Goal: Navigation & Orientation: Find specific page/section

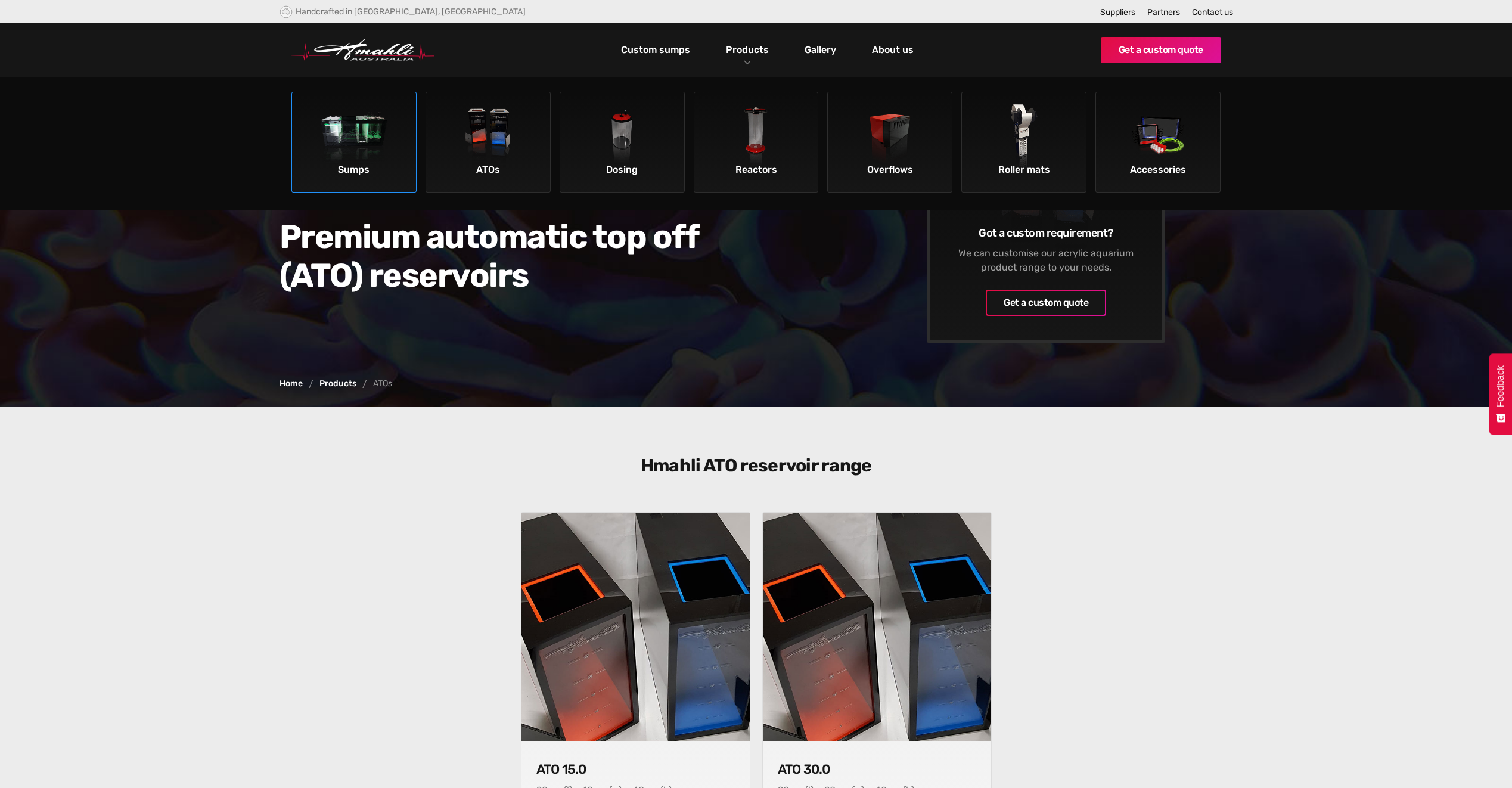
click at [370, 148] on img at bounding box center [354, 138] width 67 height 67
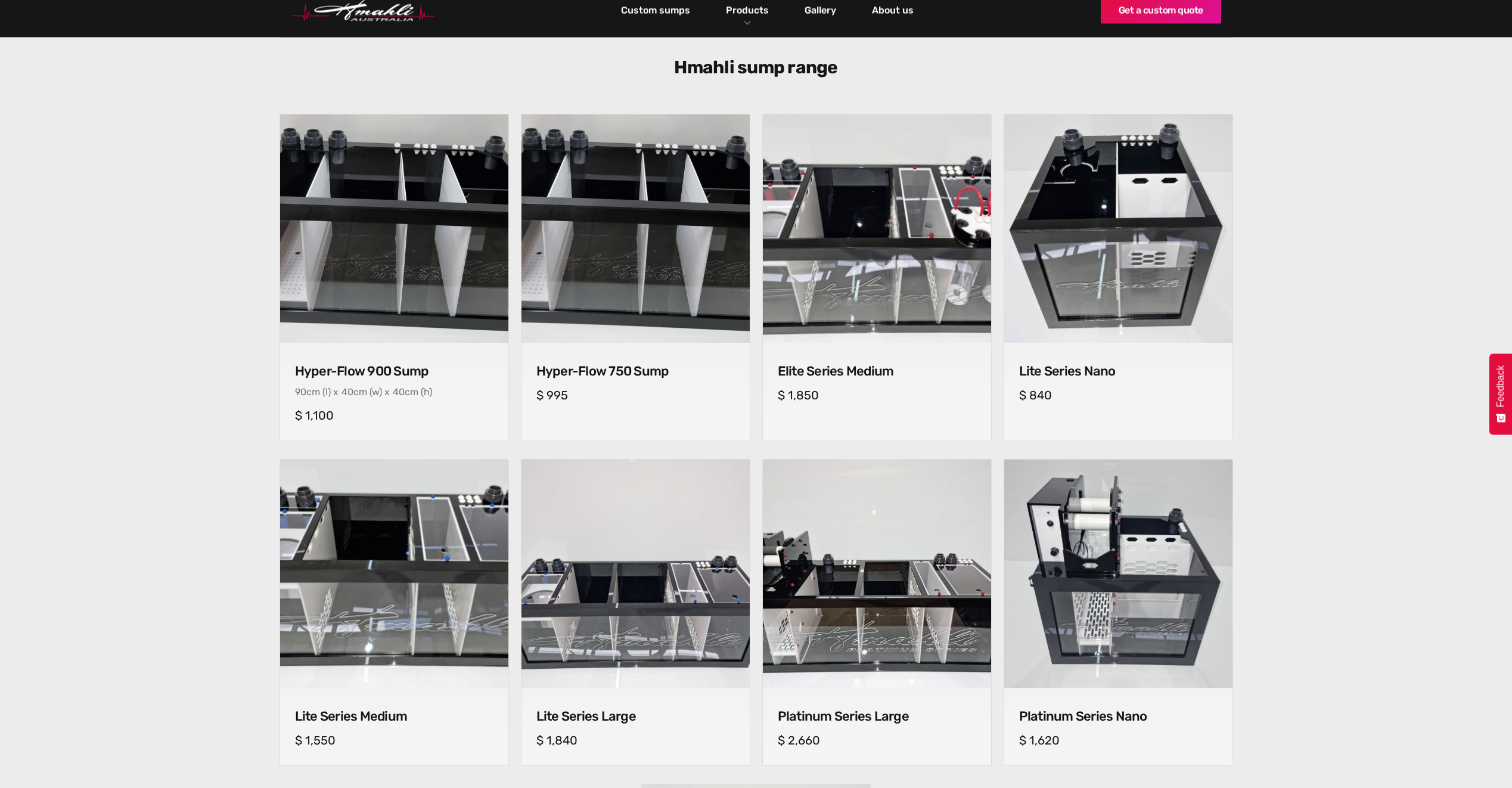
scroll to position [418, 0]
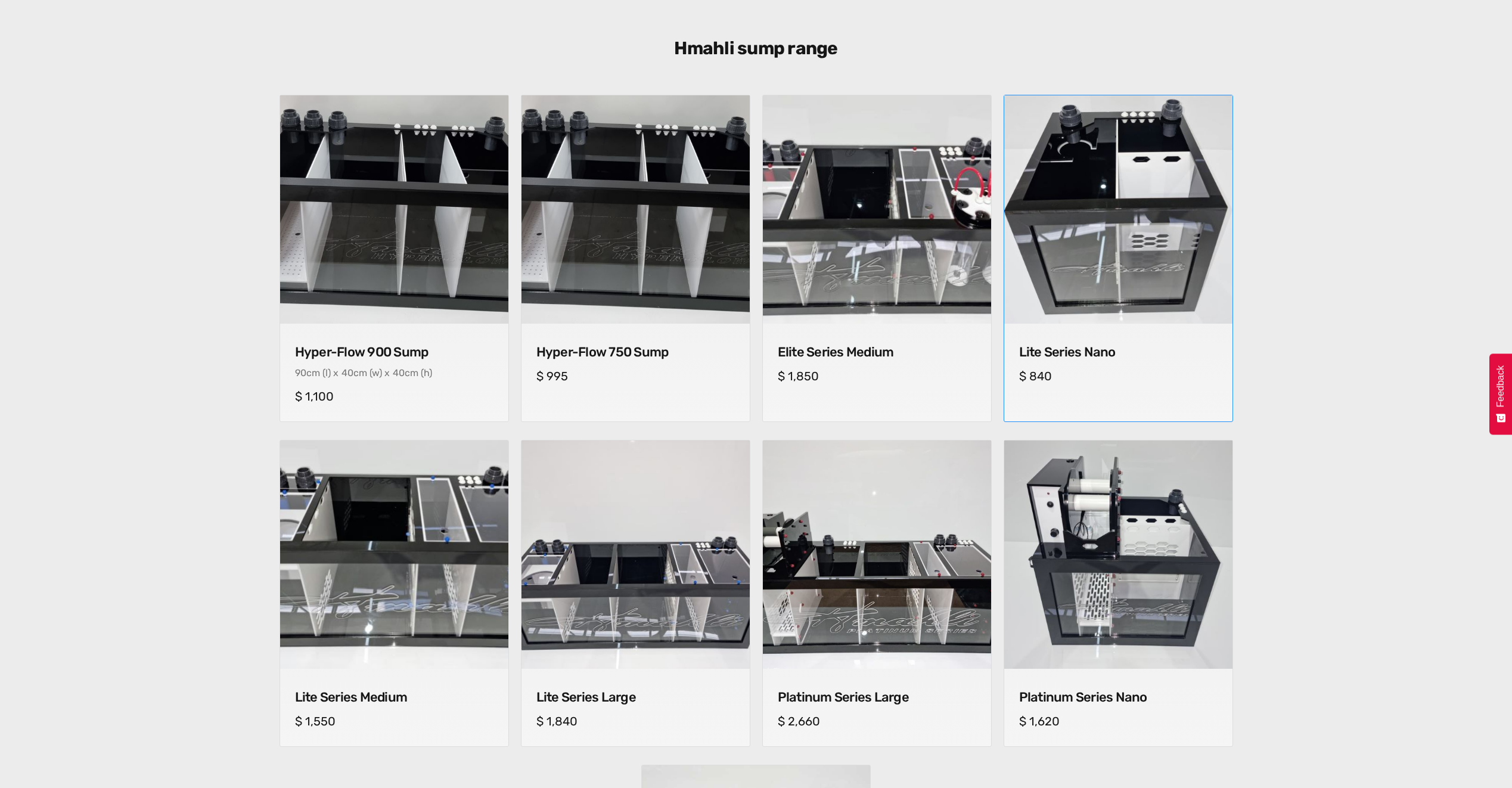
click at [1132, 231] on img at bounding box center [1117, 210] width 239 height 239
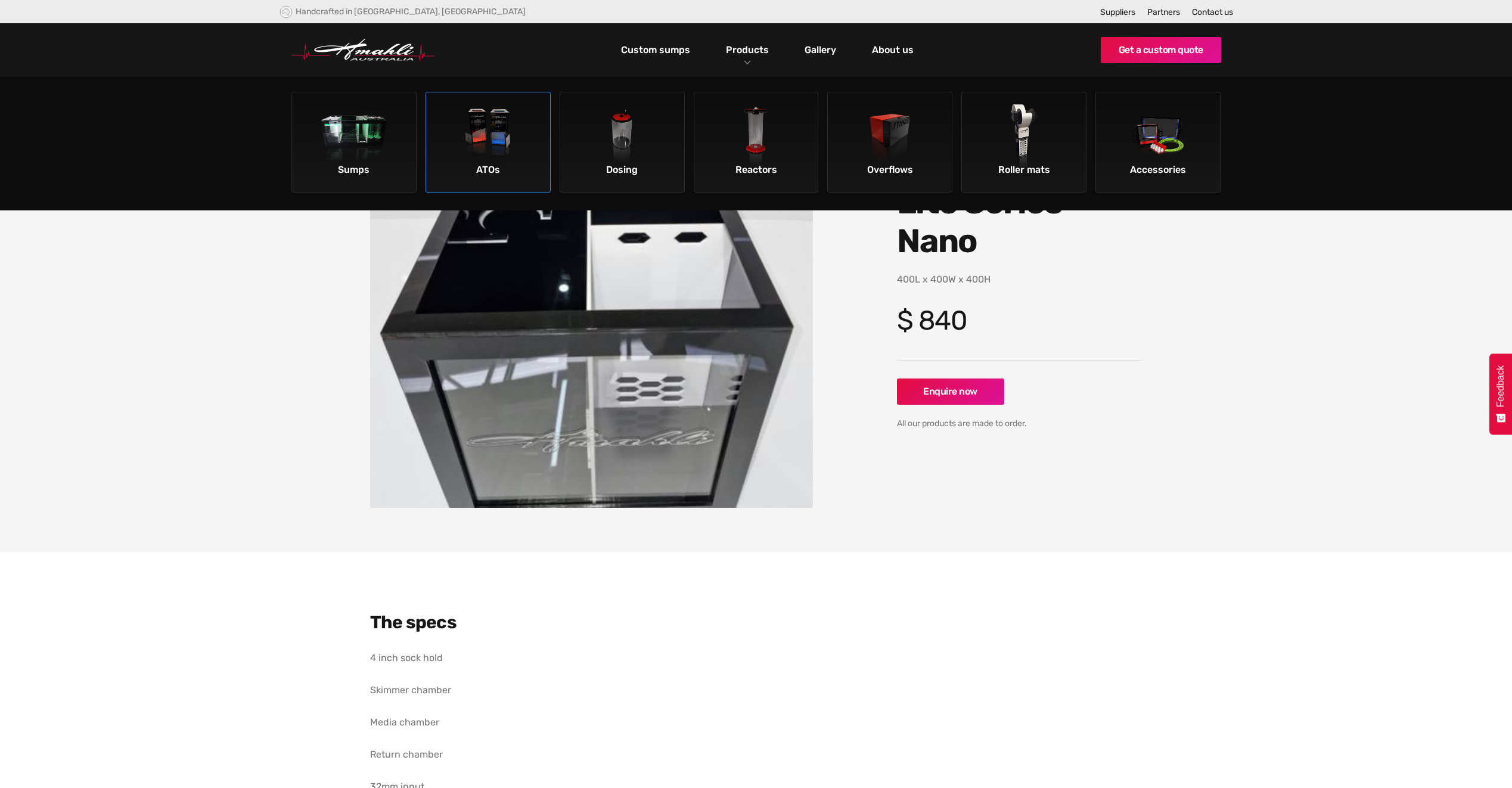
click at [486, 152] on img at bounding box center [487, 138] width 67 height 67
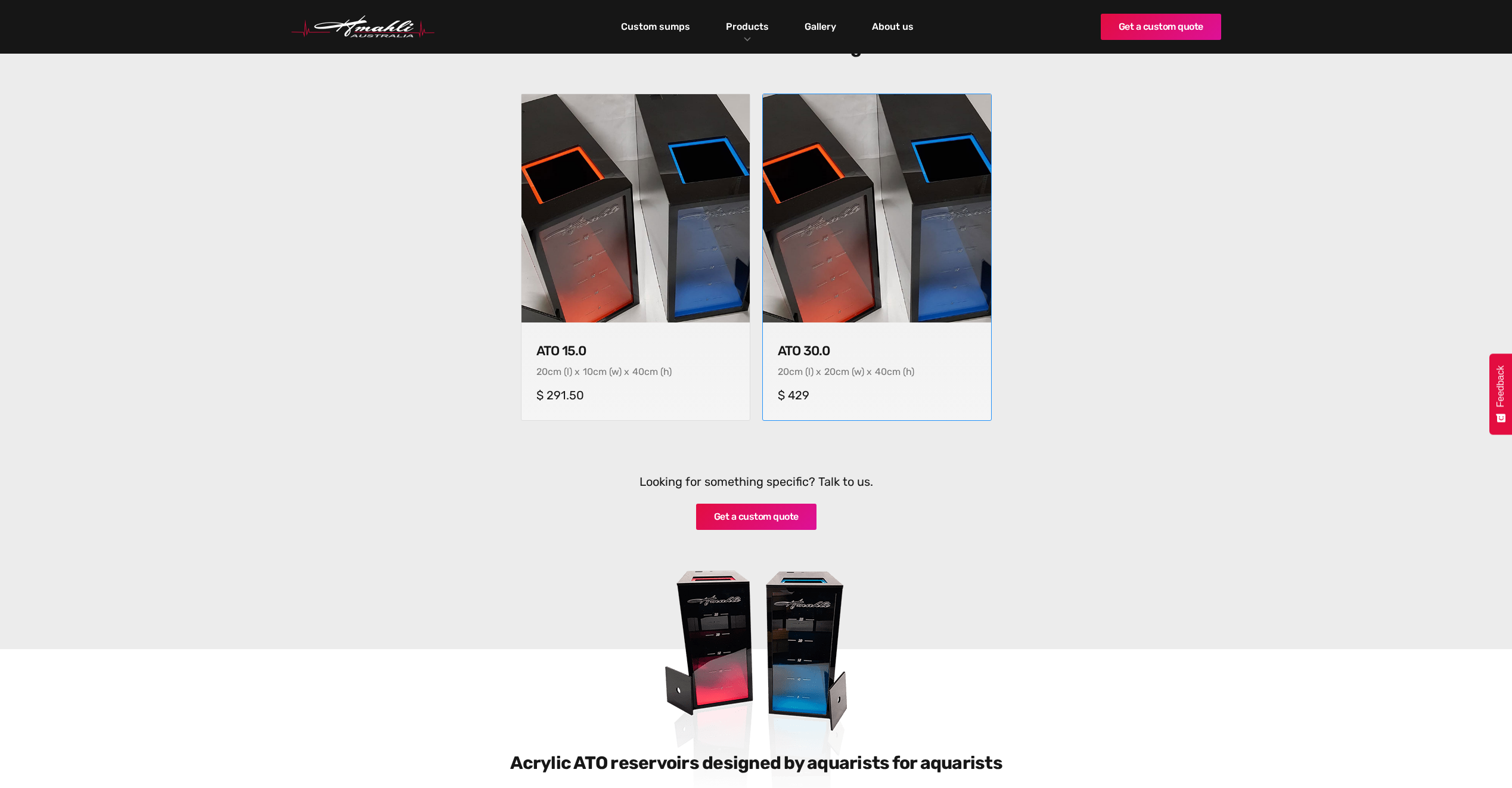
scroll to position [418, 0]
click at [887, 246] on img at bounding box center [876, 210] width 239 height 239
